Goal: Information Seeking & Learning: Check status

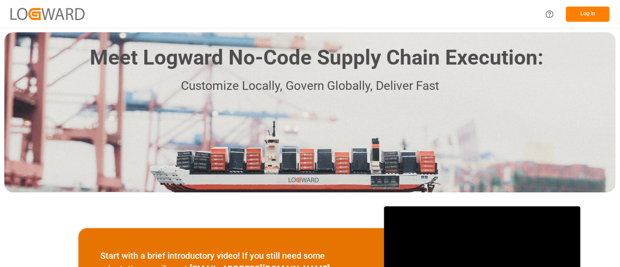
click at [594, 10] on button "Log In" at bounding box center [587, 14] width 44 height 15
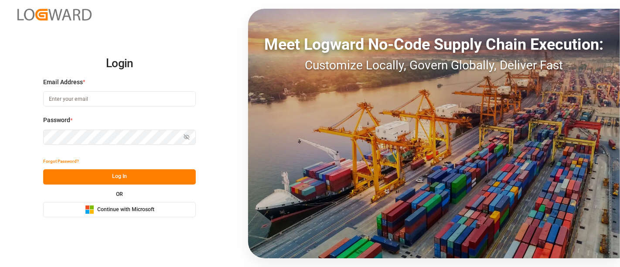
click at [121, 211] on span "Continue with Microsoft" at bounding box center [125, 210] width 57 height 8
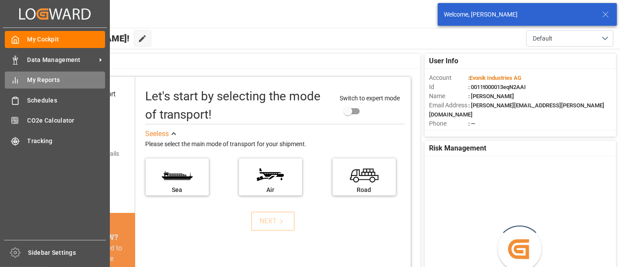
click at [36, 80] on span "My Reports" at bounding box center [66, 79] width 78 height 9
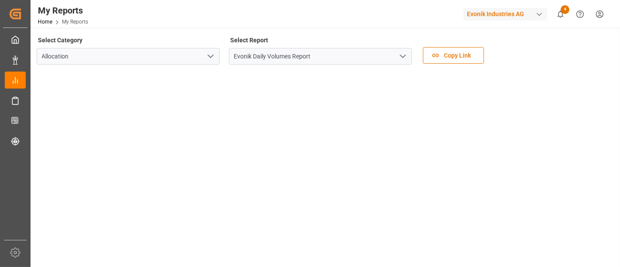
click at [403, 58] on icon "open menu" at bounding box center [402, 56] width 10 height 10
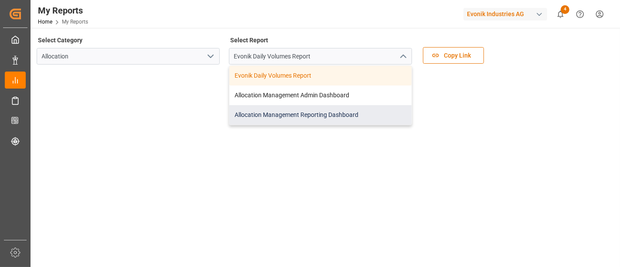
click at [302, 112] on div "Allocation Management Reporting Dashboard" at bounding box center [320, 115] width 182 height 20
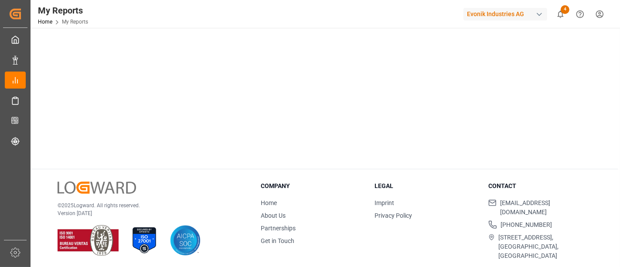
scroll to position [117, 0]
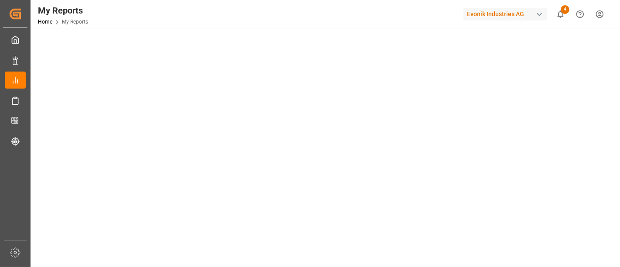
click at [615, 142] on main "Select Category Allocation Select Report Allocation Management Reporting Dashbo…" at bounding box center [323, 110] width 587 height 387
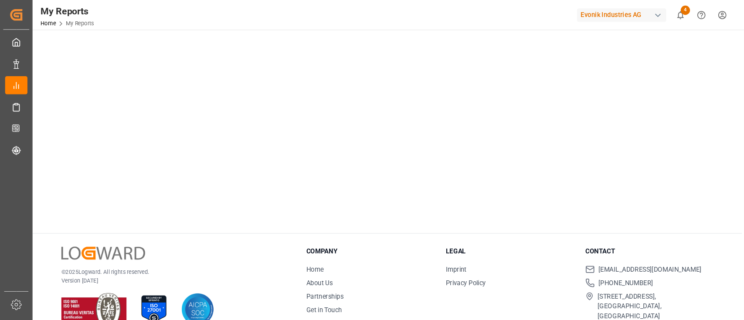
scroll to position [206, 0]
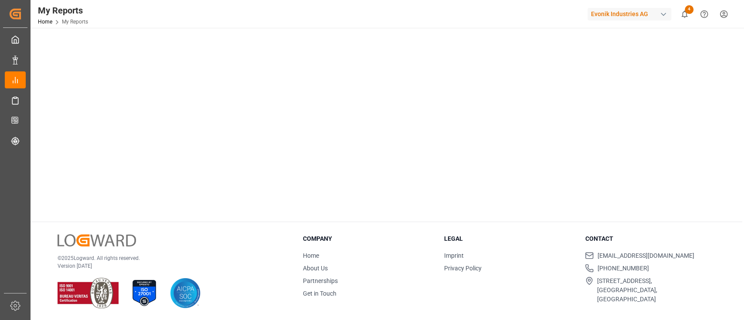
drag, startPoint x: 616, startPoint y: 1, endPoint x: 424, endPoint y: 258, distance: 321.3
click at [424, 258] on li "Home" at bounding box center [368, 255] width 130 height 9
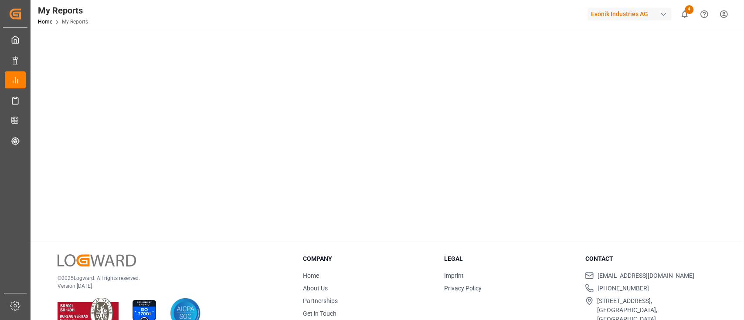
scroll to position [183, 0]
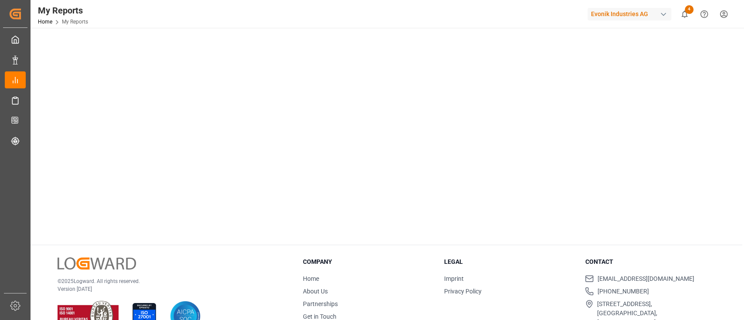
click at [619, 266] on li "support@logward.com" at bounding box center [650, 278] width 130 height 9
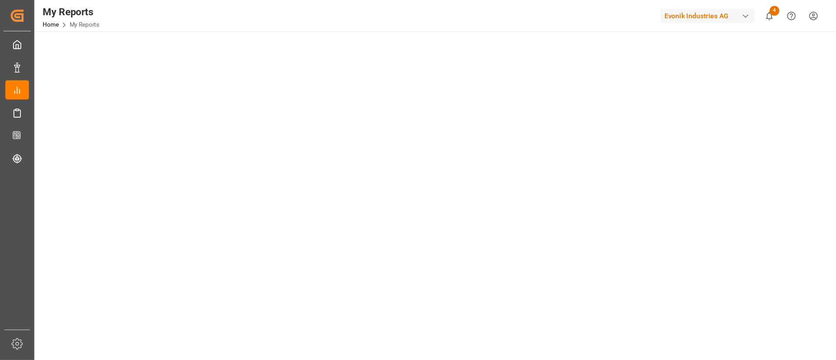
scroll to position [67, 0]
